Goal: Communication & Community: Answer question/provide support

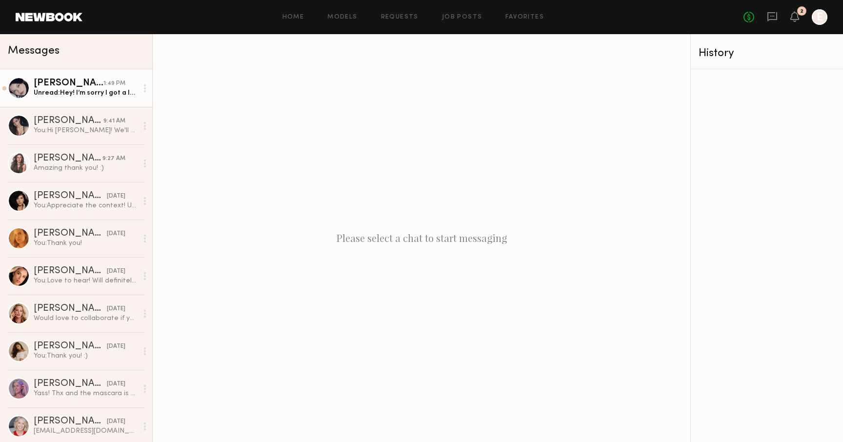
click at [86, 90] on div "Unread: Hey! I’m sorry I got a last minute job in New York so I was out of town…" at bounding box center [86, 92] width 104 height 9
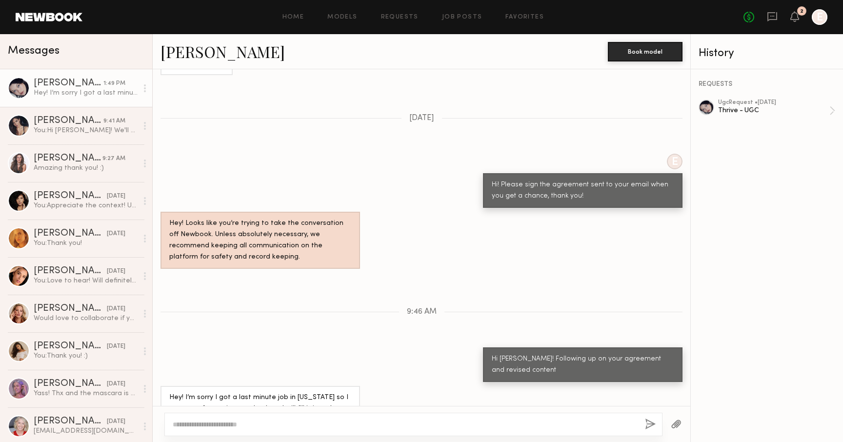
scroll to position [627, 0]
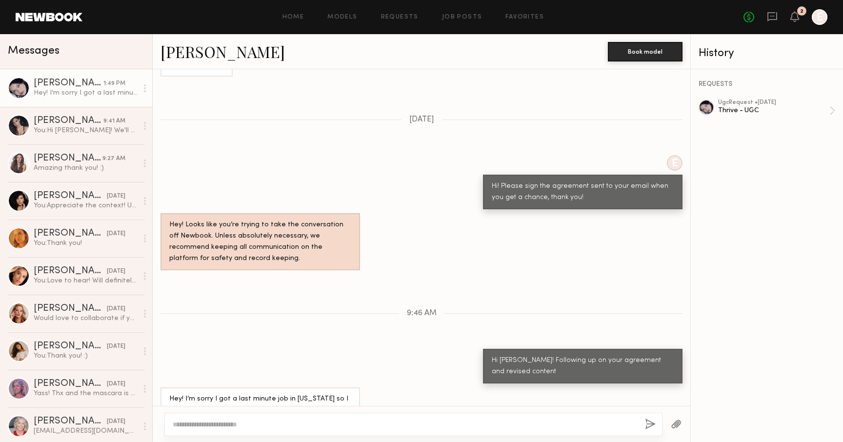
click at [378, 427] on textarea at bounding box center [405, 425] width 464 height 10
type textarea "**********"
click at [651, 423] on button "button" at bounding box center [650, 425] width 11 height 12
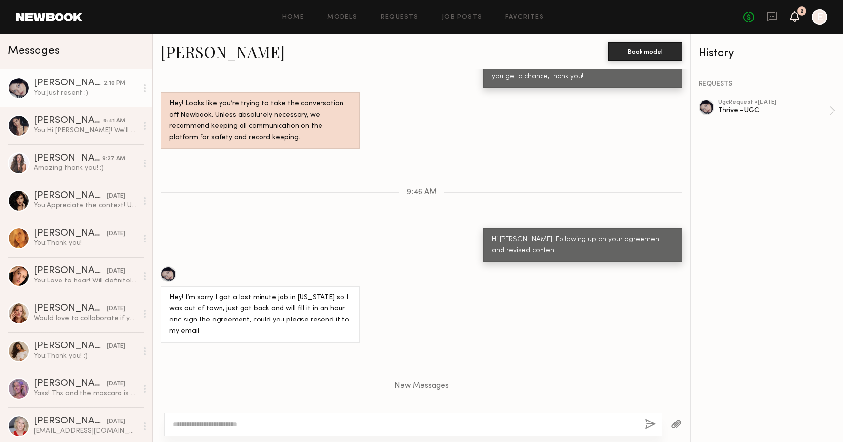
click at [796, 17] on icon at bounding box center [795, 16] width 8 height 7
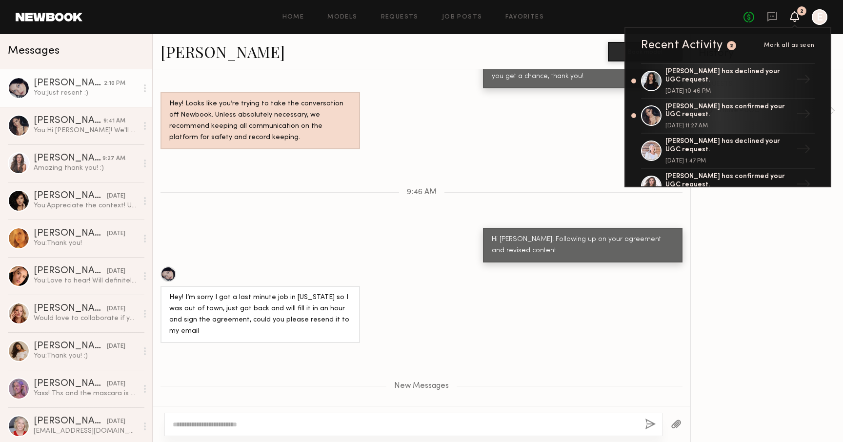
click at [798, 44] on span "Mark all as seen" at bounding box center [789, 45] width 51 height 6
